Goal: Information Seeking & Learning: Find specific fact

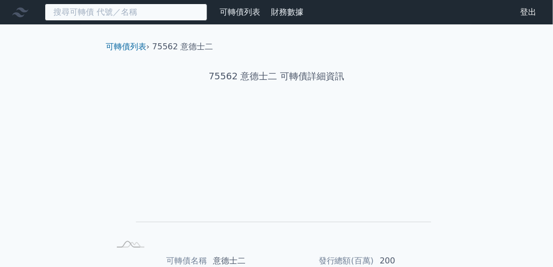
click at [135, 16] on input at bounding box center [126, 12] width 163 height 17
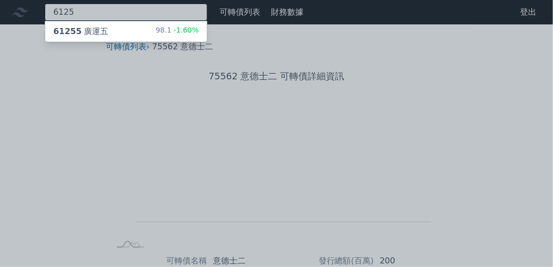
type input "6125"
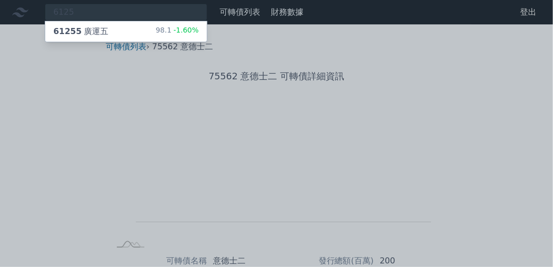
click at [129, 31] on div "61255 廣運五 98.1 -1.60%" at bounding box center [126, 31] width 162 height 20
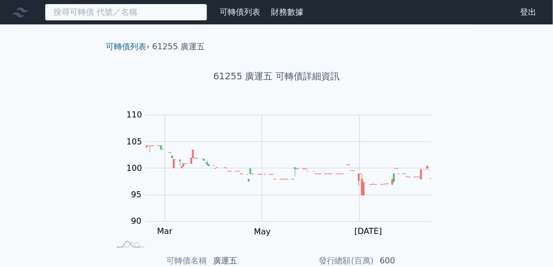
click at [109, 14] on input at bounding box center [126, 12] width 163 height 17
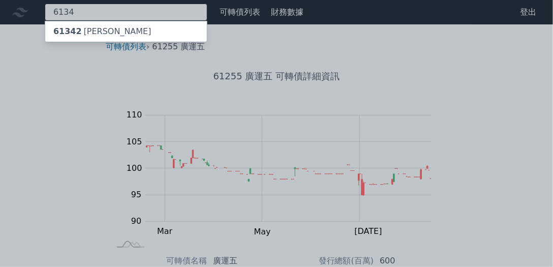
type input "6134"
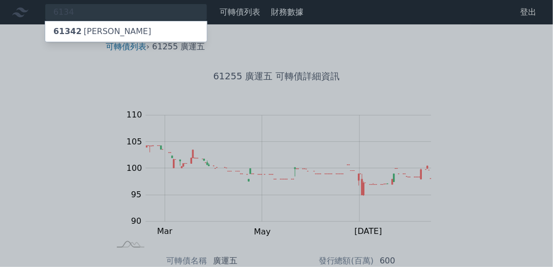
click at [104, 31] on div "61342 [PERSON_NAME]" at bounding box center [126, 31] width 162 height 20
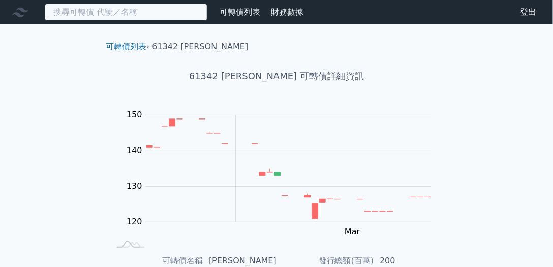
click at [105, 8] on input at bounding box center [126, 12] width 163 height 17
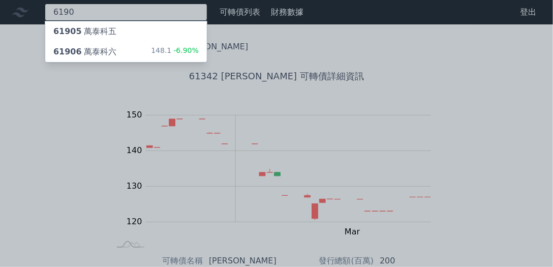
type input "6190"
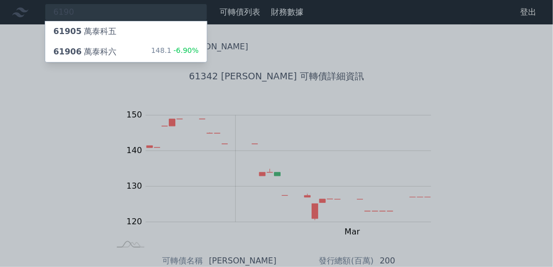
click at [108, 52] on div "61906 萬泰科六" at bounding box center [84, 52] width 63 height 12
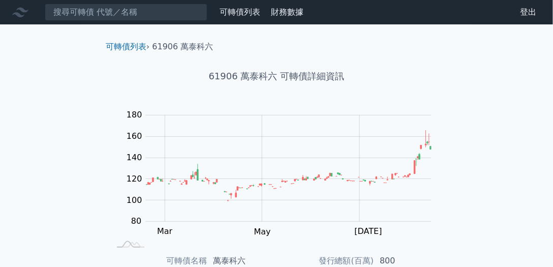
click at [127, 20] on nav "可轉債列表 財務數據 可轉債列表 財務數據 登出 登出" at bounding box center [276, 12] width 553 height 24
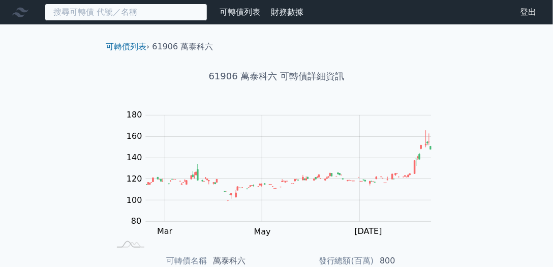
click at [125, 8] on input at bounding box center [126, 12] width 163 height 17
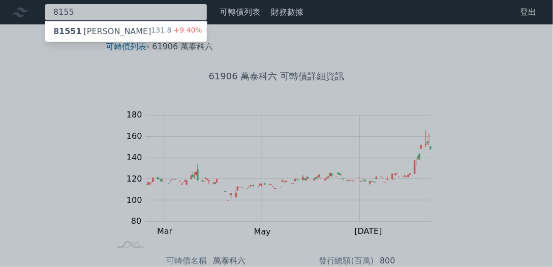
type input "8155"
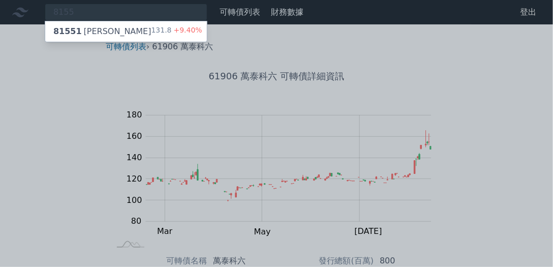
click at [116, 28] on div "81551 [PERSON_NAME] 131.8 +9.40%" at bounding box center [126, 31] width 162 height 20
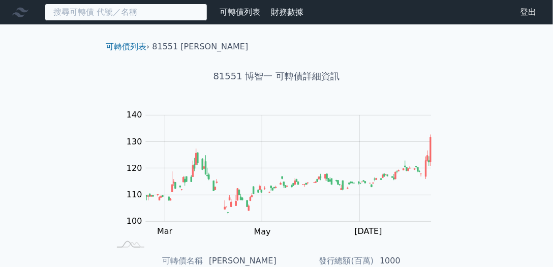
click at [110, 17] on input at bounding box center [126, 12] width 163 height 17
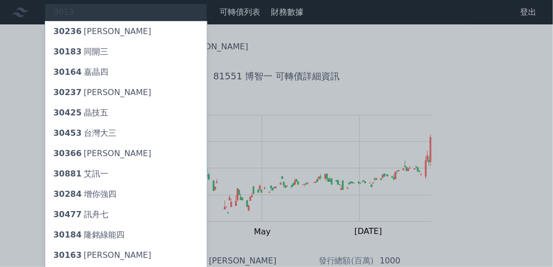
click at [99, 14] on div at bounding box center [276, 133] width 553 height 267
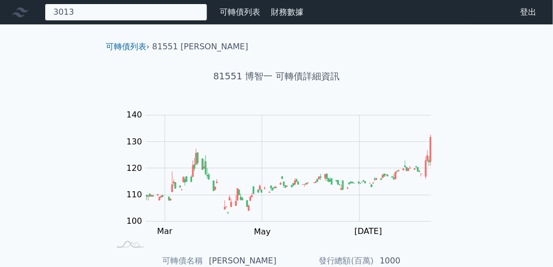
click at [99, 14] on div "3013 30236 信邦六 30183 同開三 30164 嘉晶四 30237 信邦七 30425 晶技五 30453 [GEOGRAPHIC_DATA] …" at bounding box center [126, 12] width 163 height 17
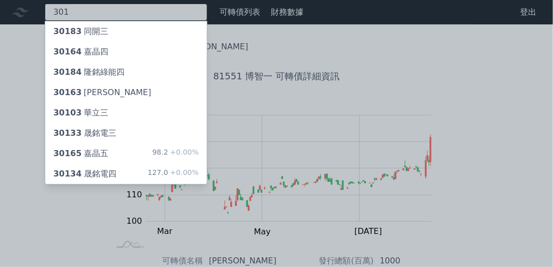
type input "3013"
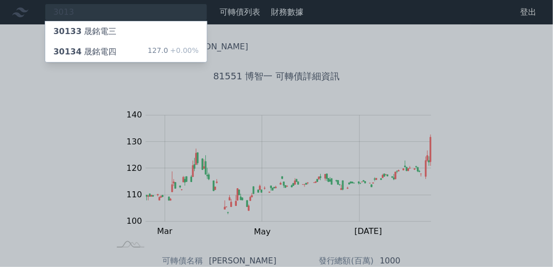
click at [100, 29] on div "30133 晟銘電三" at bounding box center [84, 31] width 63 height 12
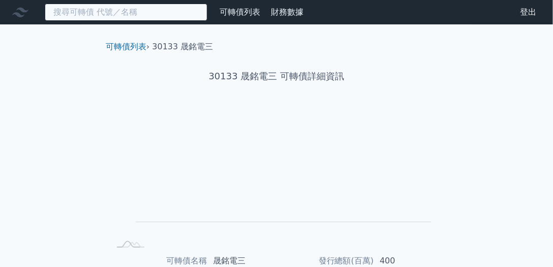
click at [121, 8] on input at bounding box center [126, 12] width 163 height 17
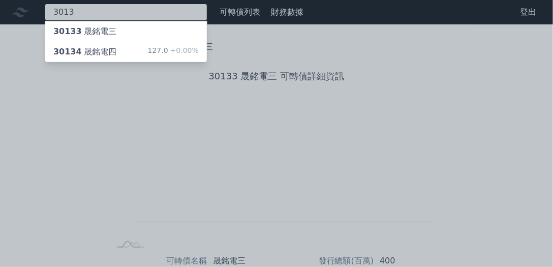
type input "3013"
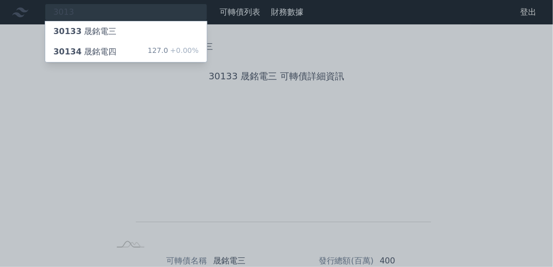
click at [112, 50] on div "30134 晟銘電四" at bounding box center [84, 52] width 63 height 12
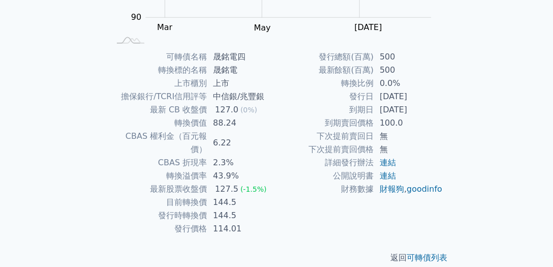
scroll to position [10, 0]
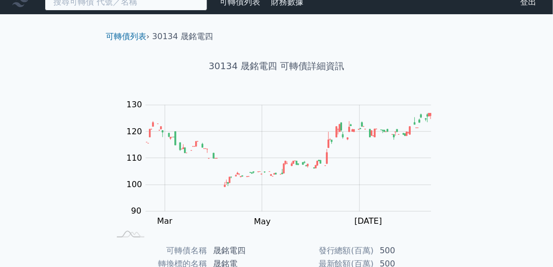
click at [120, 2] on input at bounding box center [126, 1] width 163 height 17
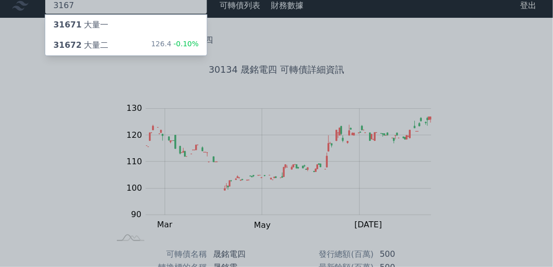
type input "3167"
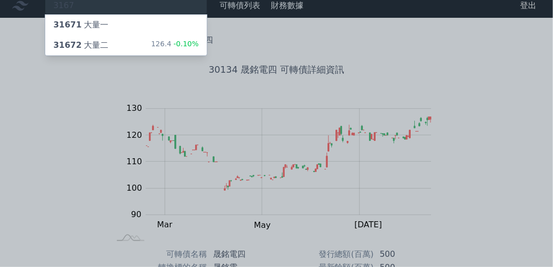
click at [114, 41] on div "31672 大量二 126.4 -0.10%" at bounding box center [126, 45] width 162 height 20
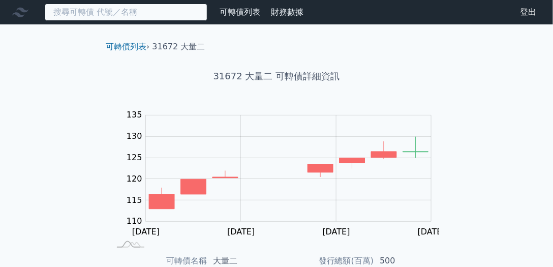
click at [151, 13] on input at bounding box center [126, 12] width 163 height 17
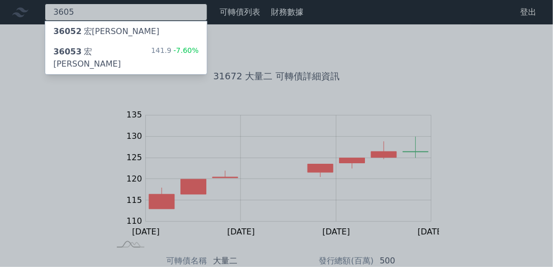
type input "3605"
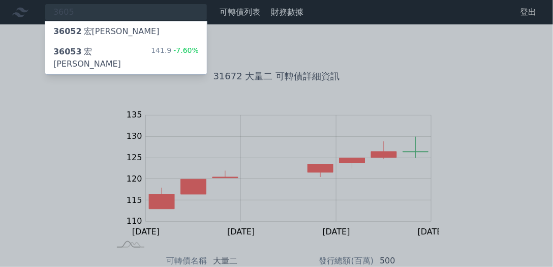
click at [137, 52] on div "36053 宏致三 141.9 -7.60%" at bounding box center [126, 58] width 162 height 33
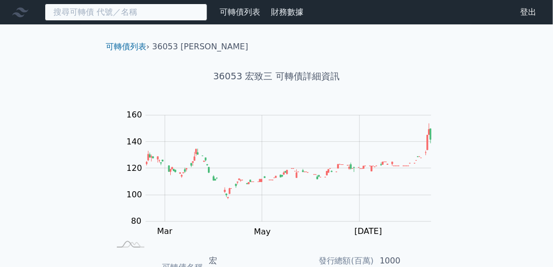
click at [95, 14] on input at bounding box center [126, 12] width 163 height 17
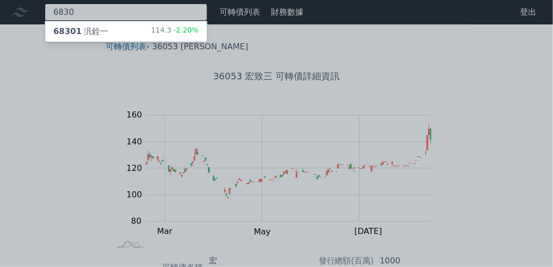
type input "6830"
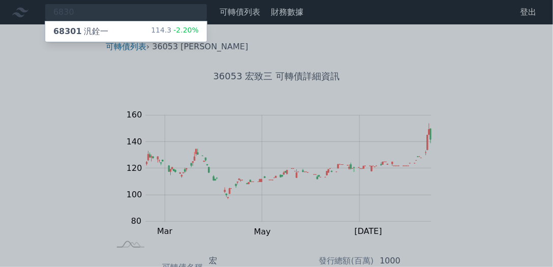
click at [95, 29] on div "68301 汎銓一" at bounding box center [80, 31] width 55 height 12
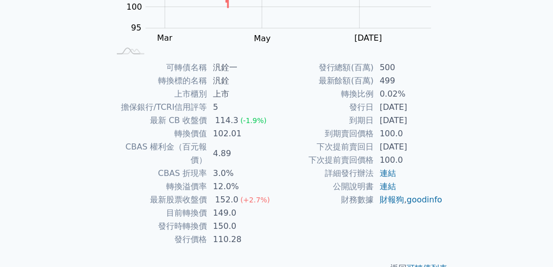
scroll to position [194, 0]
